Goal: Transaction & Acquisition: Subscribe to service/newsletter

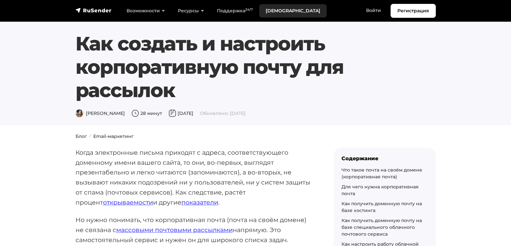
click at [278, 9] on link "[DEMOGRAPHIC_DATA]" at bounding box center [293, 10] width 68 height 13
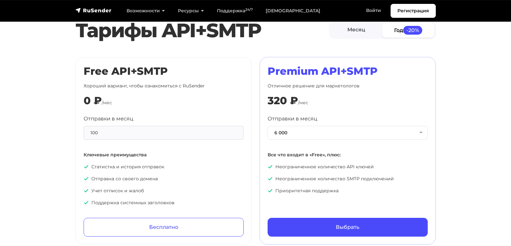
scroll to position [291, 0]
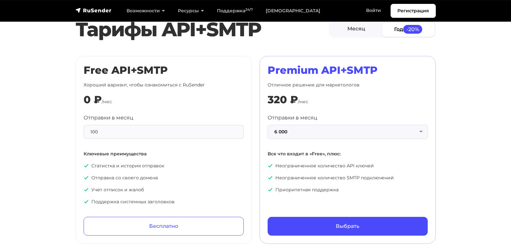
click at [395, 139] on button "6 000" at bounding box center [348, 132] width 160 height 14
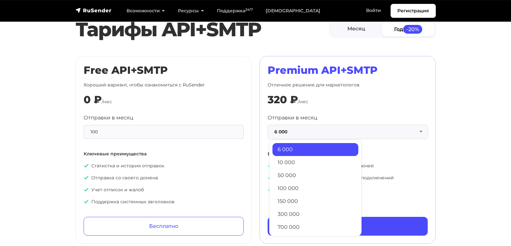
click at [395, 139] on button "6 000" at bounding box center [348, 132] width 160 height 14
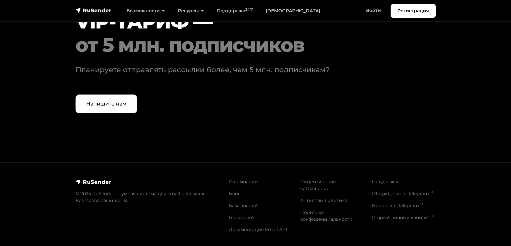
scroll to position [1933, 0]
